Goal: Find specific fact: Find specific fact

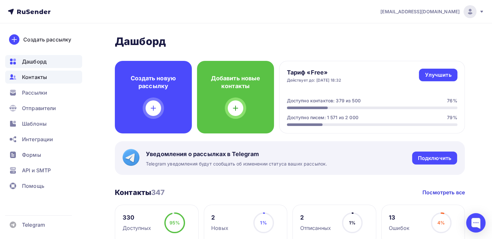
click at [38, 78] on span "Контакты" at bounding box center [34, 77] width 25 height 8
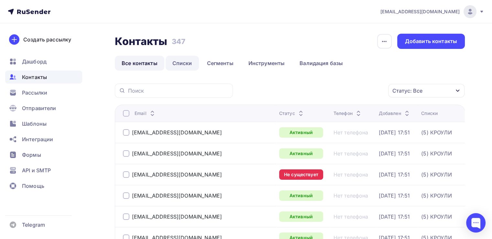
click at [182, 64] on link "Списки" at bounding box center [182, 63] width 33 height 15
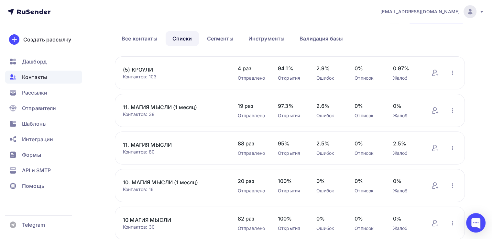
scroll to position [10, 0]
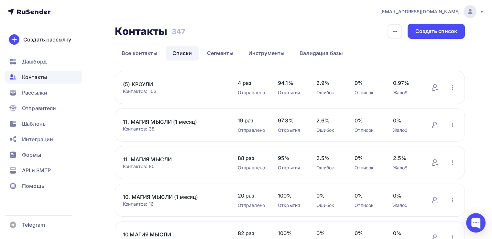
click at [140, 161] on link "11. МАГИЯ МЫСЛИ" at bounding box center [174, 159] width 102 height 8
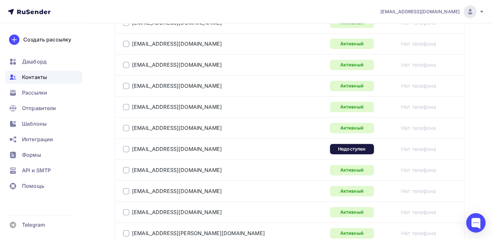
scroll to position [938, 0]
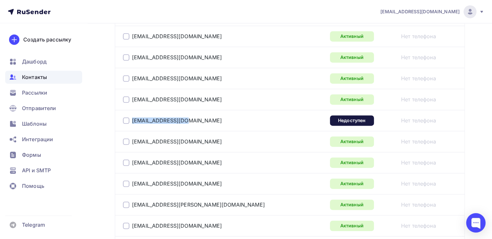
drag, startPoint x: 184, startPoint y: 119, endPoint x: 118, endPoint y: 118, distance: 66.3
click at [118, 118] on td "[EMAIL_ADDRESS][DOMAIN_NAME]" at bounding box center [221, 120] width 213 height 21
copy div "[EMAIL_ADDRESS][DOMAIN_NAME]"
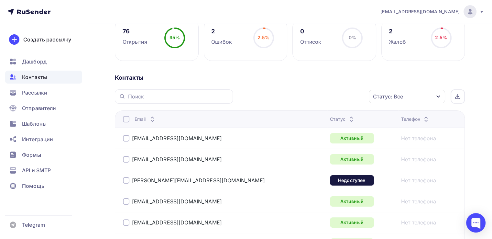
scroll to position [0, 0]
